Goal: Information Seeking & Learning: Find specific fact

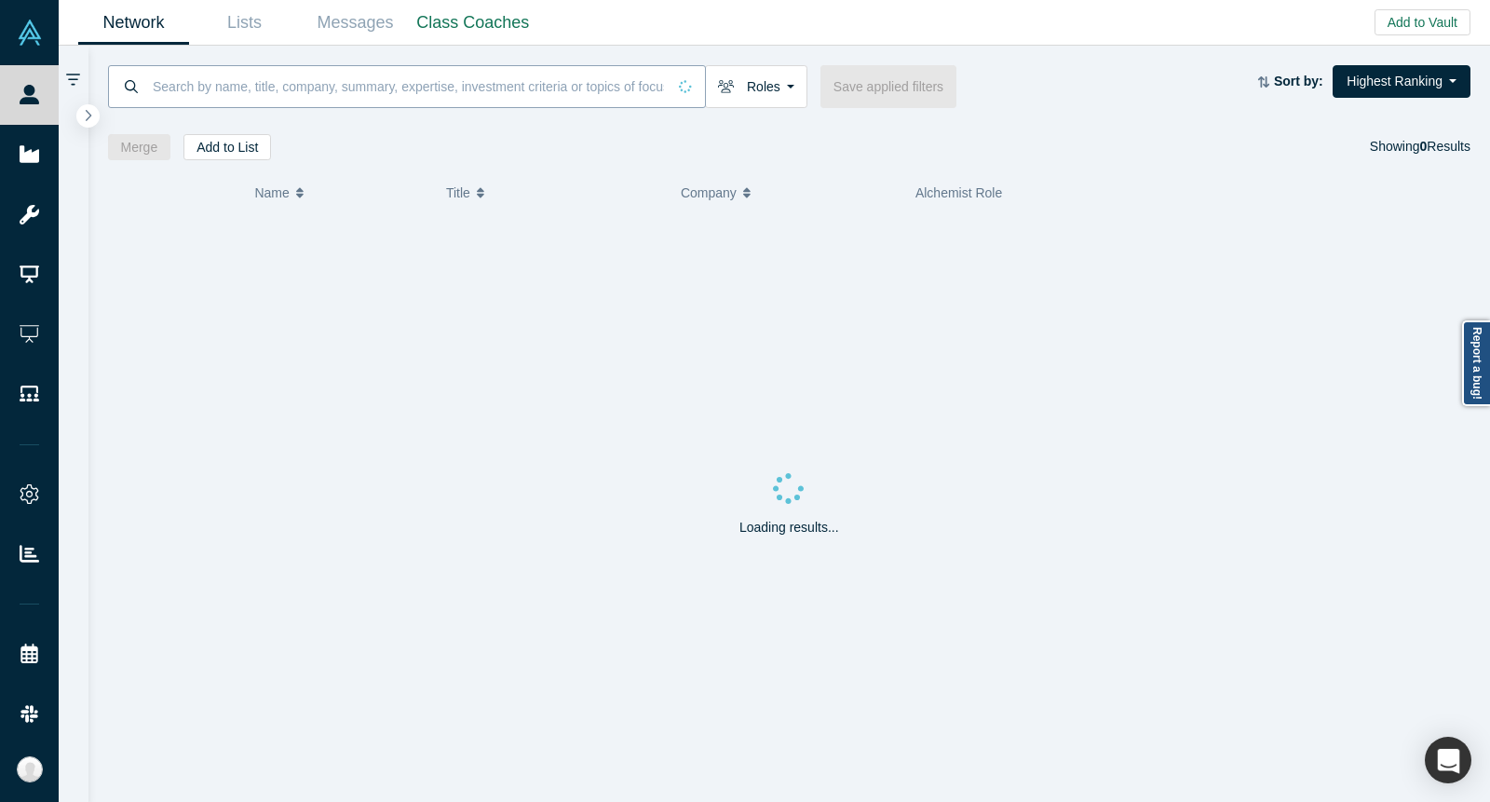
click at [251, 78] on input at bounding box center [408, 86] width 515 height 44
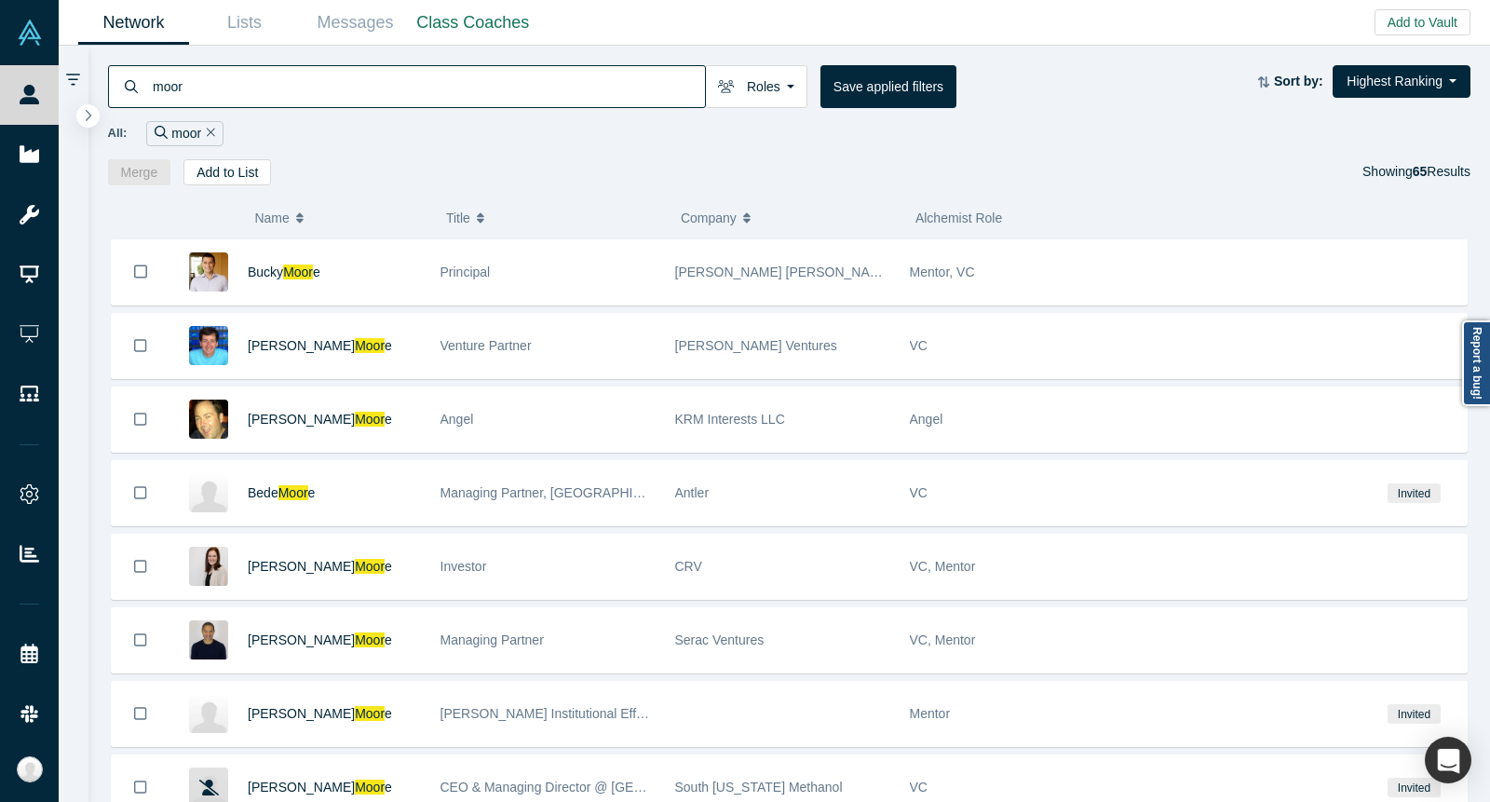
click at [364, 74] on input "moor" at bounding box center [428, 86] width 554 height 44
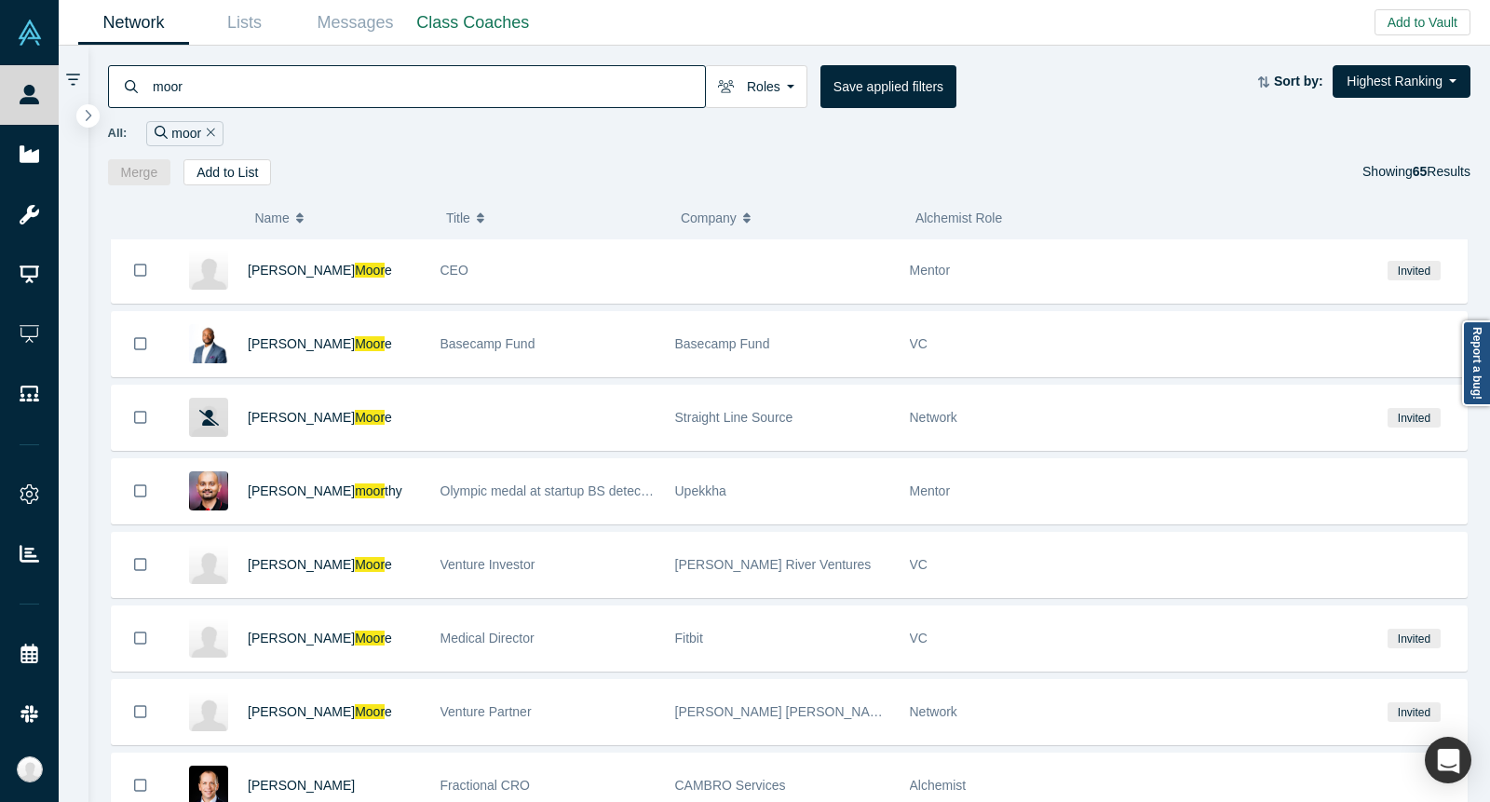
scroll to position [1314, 0]
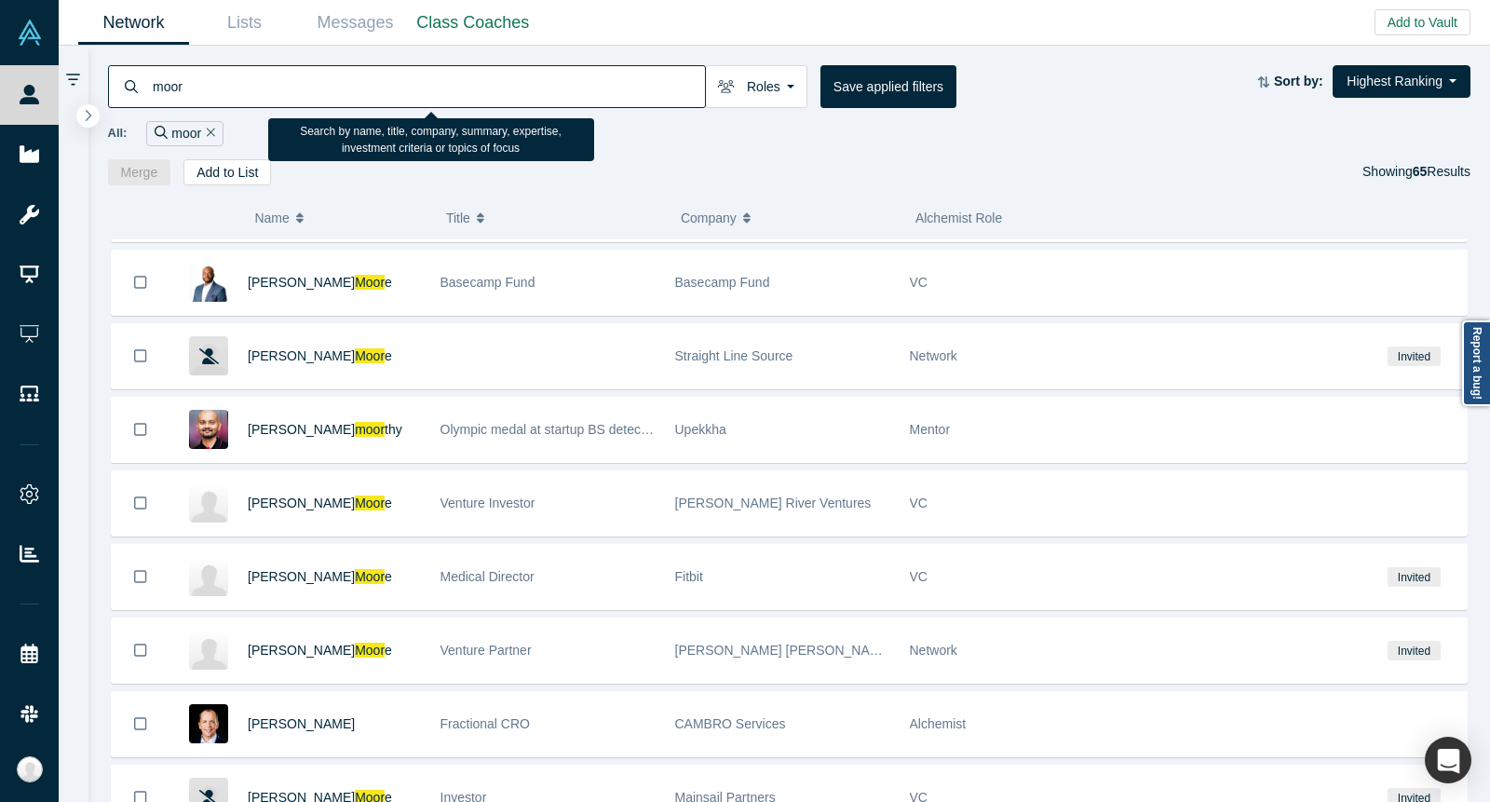
click at [329, 83] on input "moor" at bounding box center [428, 86] width 554 height 44
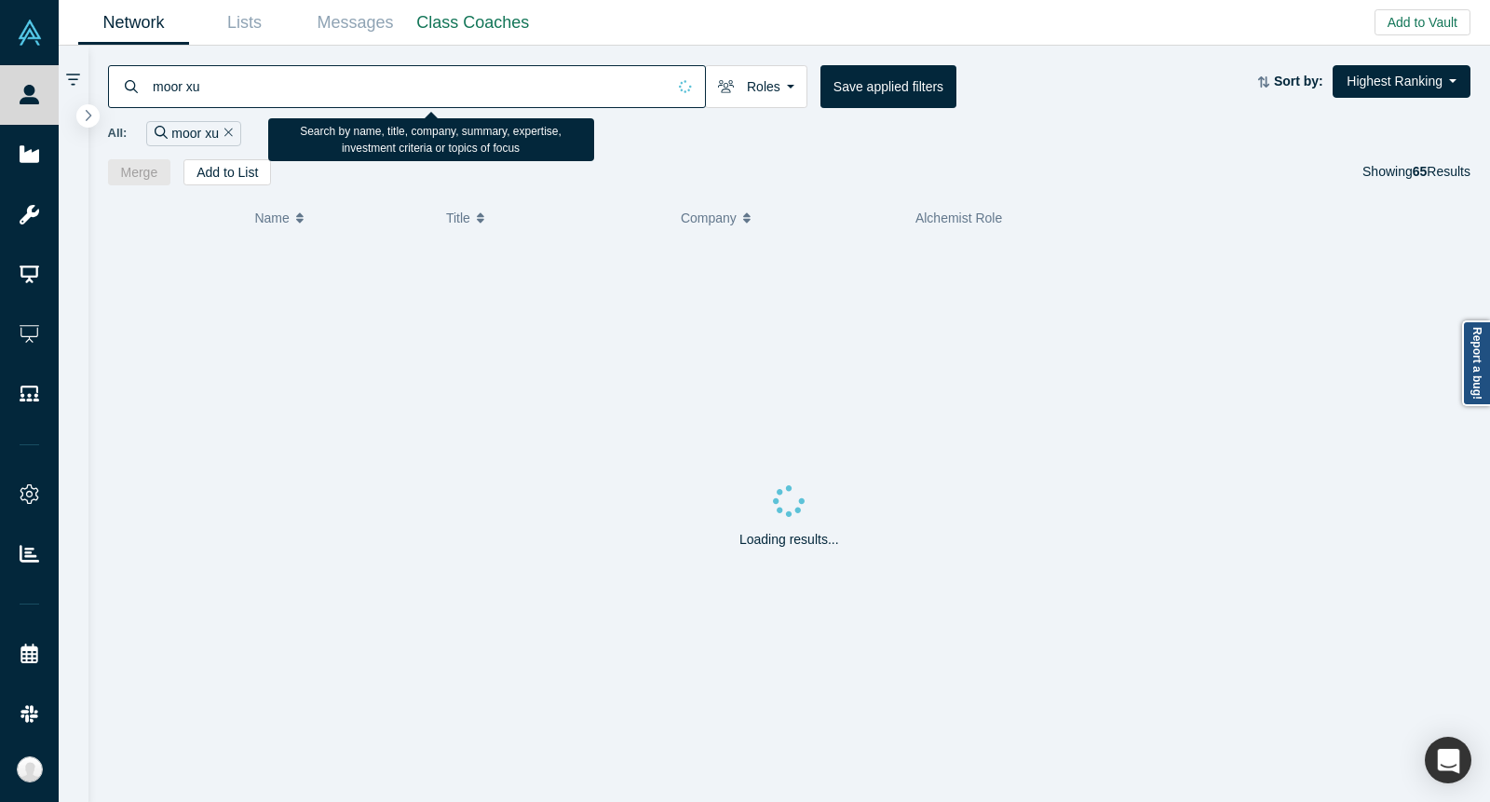
type input "moor xu"
